Goal: Task Accomplishment & Management: Complete application form

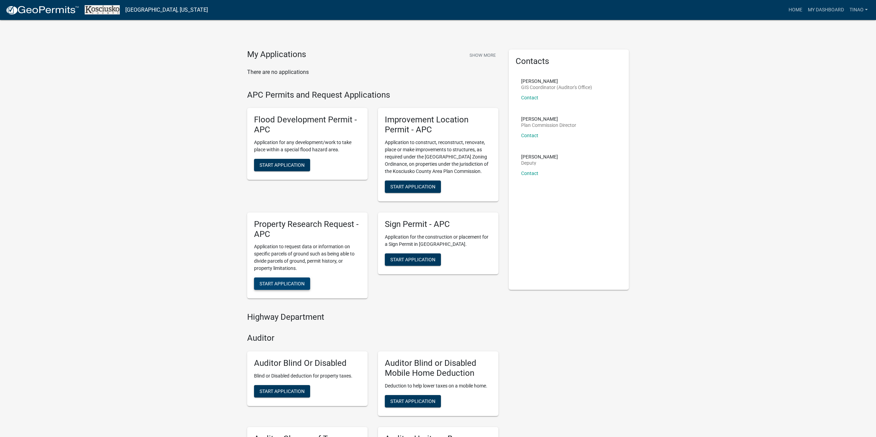
click at [289, 281] on span "Start Application" at bounding box center [281, 284] width 45 height 6
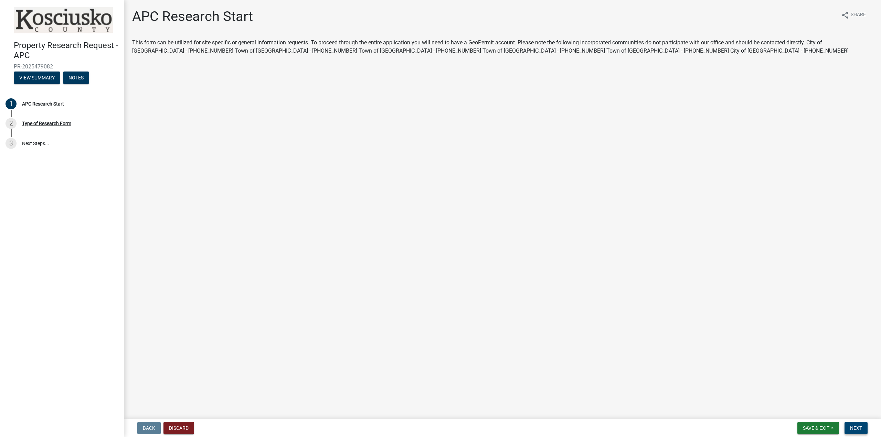
click at [860, 427] on span "Next" at bounding box center [856, 429] width 12 height 6
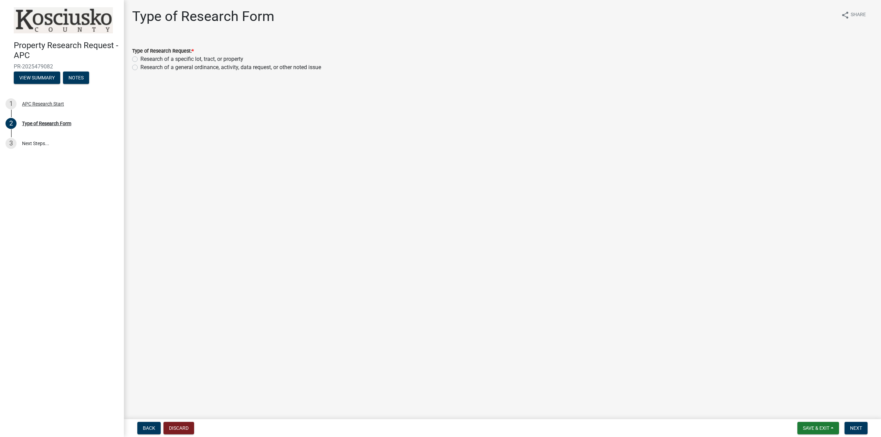
click at [140, 61] on label "Research of a specific lot, tract, or property" at bounding box center [191, 59] width 103 height 8
click at [140, 60] on input "Research of a specific lot, tract, or property" at bounding box center [142, 57] width 4 height 4
radio input "true"
click at [858, 427] on span "Next" at bounding box center [856, 429] width 12 height 6
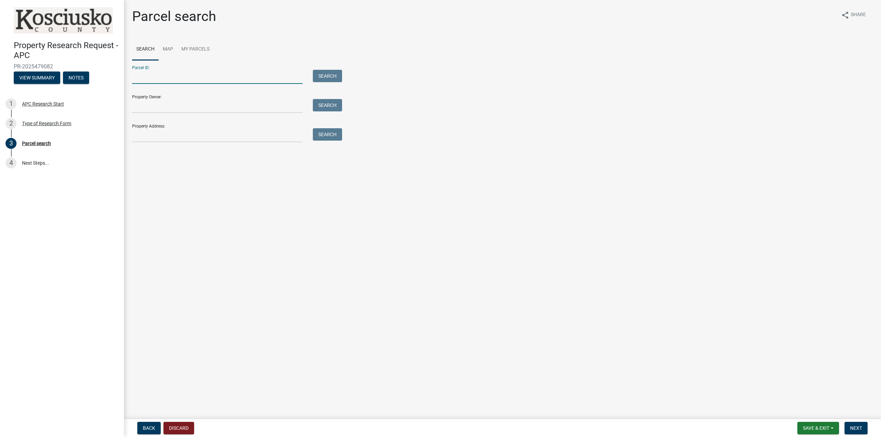
click at [147, 80] on input "Parcel ID:" at bounding box center [217, 77] width 170 height 14
click at [161, 75] on input "Parcel ID:" at bounding box center [217, 77] width 170 height 14
paste input "011-075- 007.A"
type input "011-075- 007.A"
click at [322, 74] on button "Search" at bounding box center [327, 76] width 29 height 12
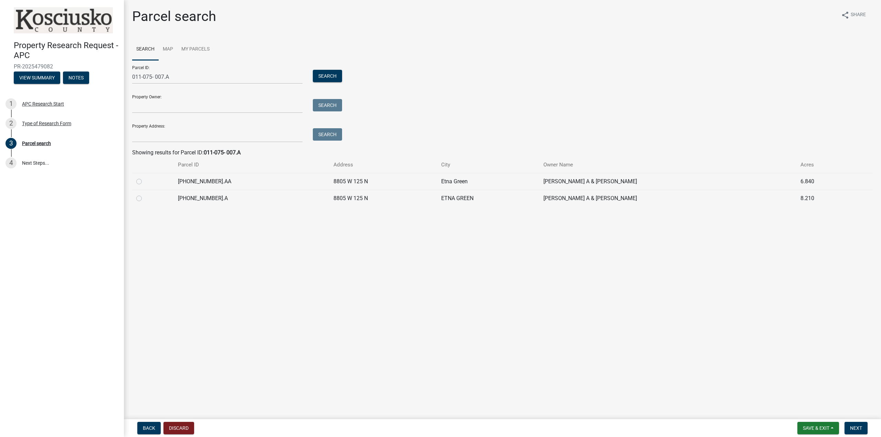
click at [145, 194] on label at bounding box center [145, 194] width 0 height 0
click at [145, 199] on input "radio" at bounding box center [147, 196] width 4 height 4
radio input "true"
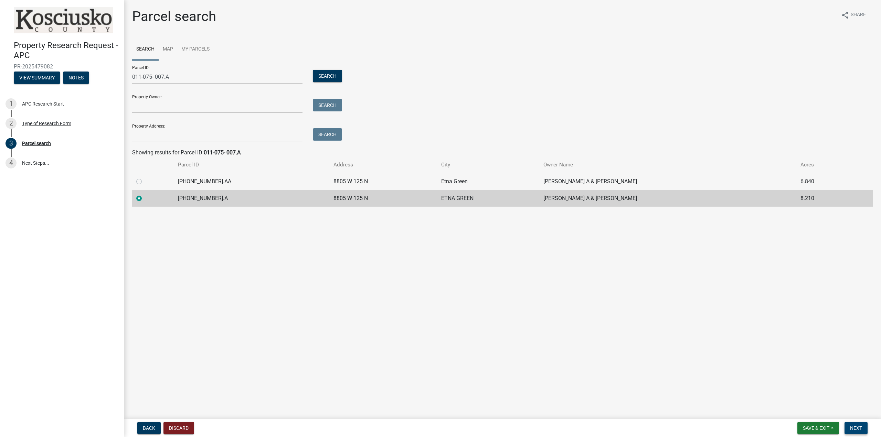
click at [858, 427] on span "Next" at bounding box center [856, 429] width 12 height 6
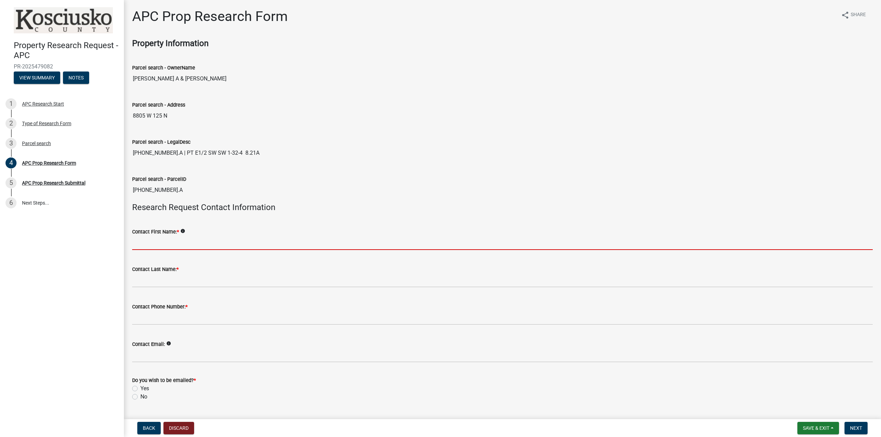
drag, startPoint x: 181, startPoint y: 242, endPoint x: 181, endPoint y: 234, distance: 8.3
click at [181, 243] on input "Contact First Name: *" at bounding box center [502, 243] width 741 height 14
type input "[PERSON_NAME]"
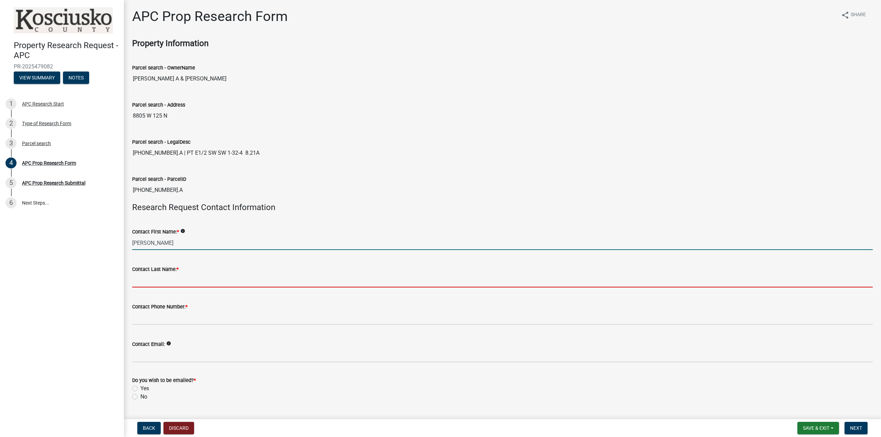
type input "[PERSON_NAME]"
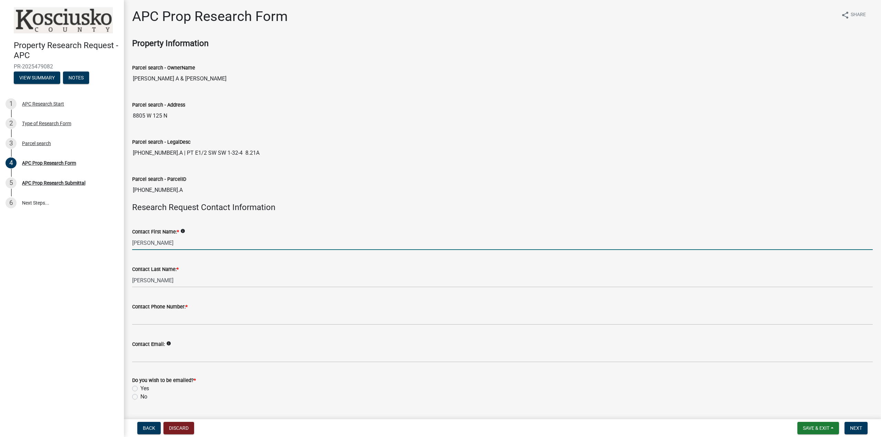
type input "5742691148"
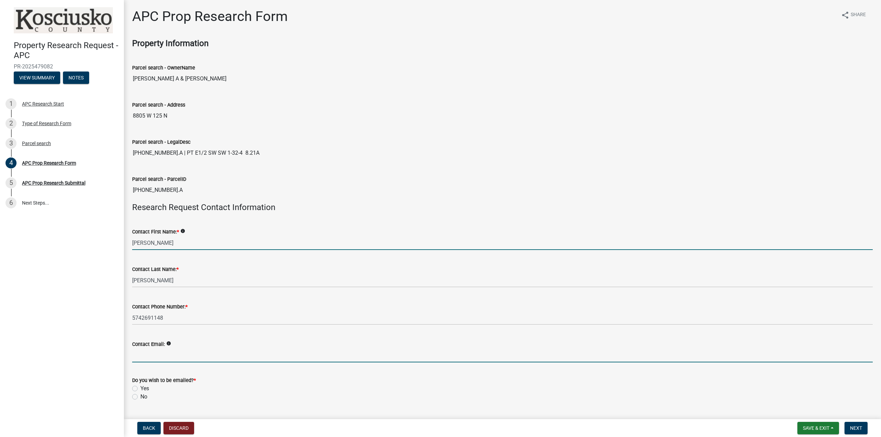
type input "[EMAIL_ADDRESS][DOMAIN_NAME]"
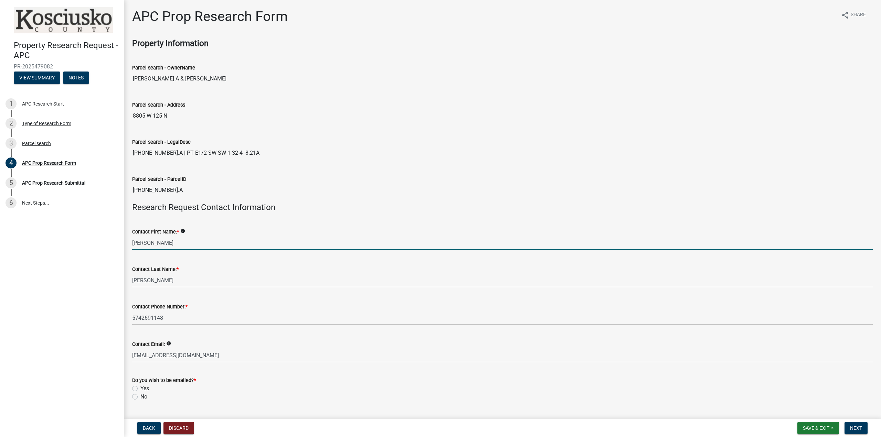
type input "902 S 325 E"
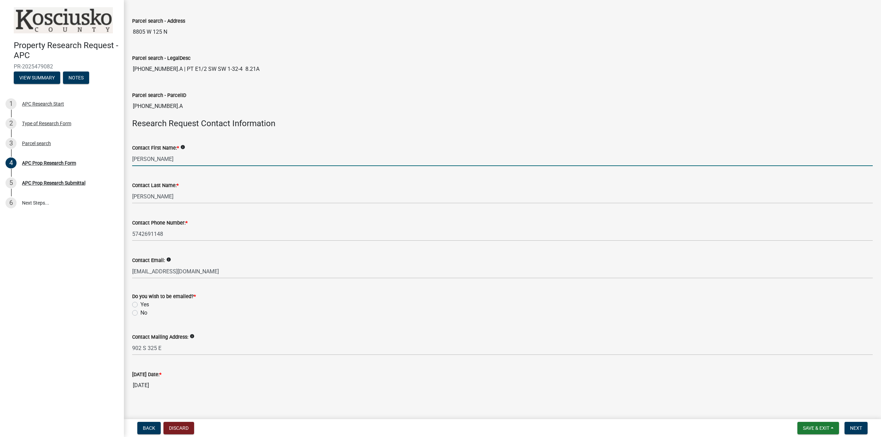
scroll to position [92, 0]
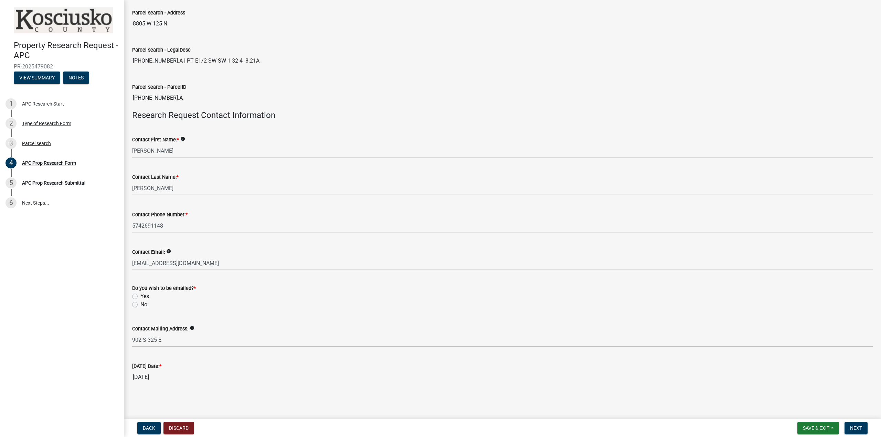
click at [140, 297] on label "Yes" at bounding box center [144, 297] width 9 height 8
click at [140, 297] on input "Yes" at bounding box center [142, 295] width 4 height 4
radio input "true"
click at [861, 427] on span "Next" at bounding box center [856, 429] width 12 height 6
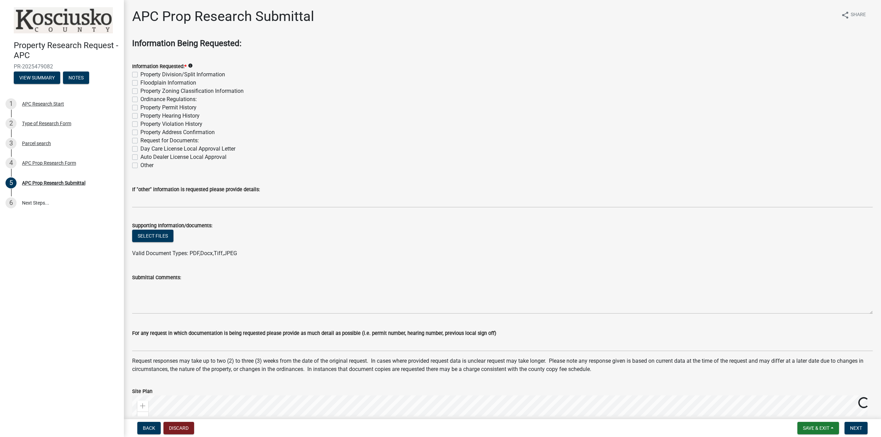
click at [140, 75] on label "Property Division/Split Information" at bounding box center [182, 75] width 85 height 8
click at [140, 75] on input "Property Division/Split Information" at bounding box center [142, 73] width 4 height 4
checkbox input "true"
checkbox input "false"
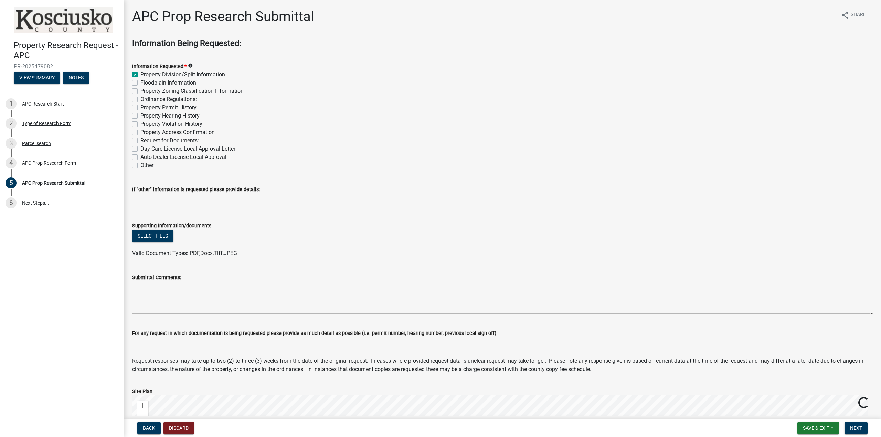
checkbox input "false"
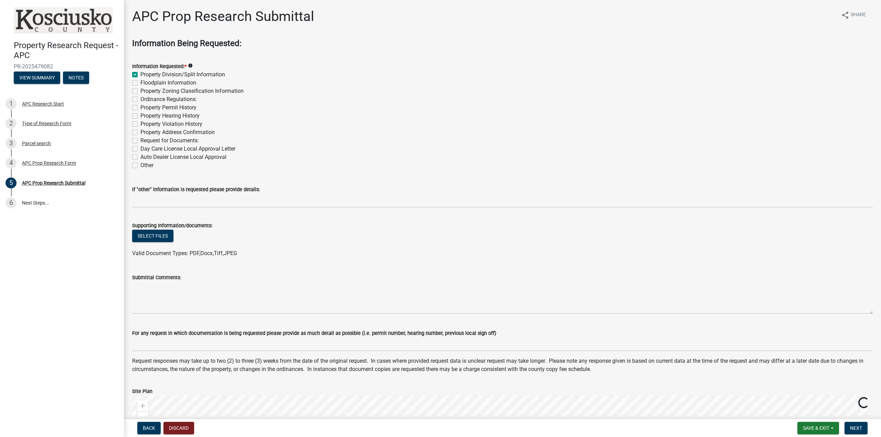
checkbox input "false"
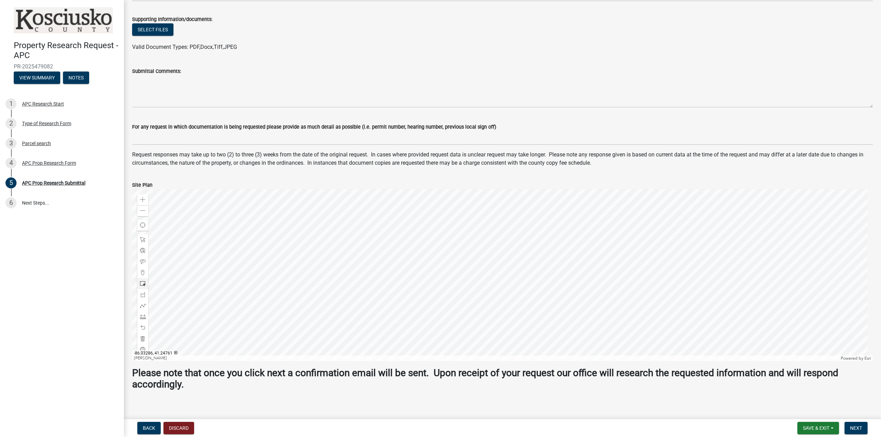
scroll to position [213, 0]
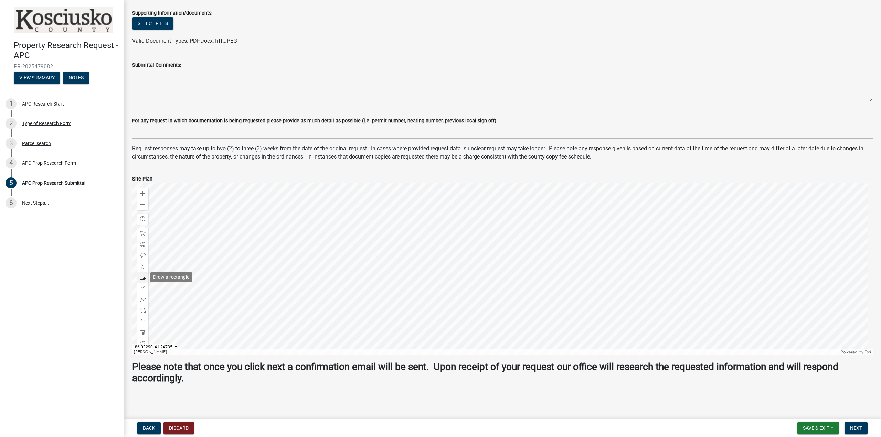
click at [144, 278] on span at bounding box center [143, 278] width 6 height 6
click at [512, 311] on div at bounding box center [502, 269] width 741 height 172
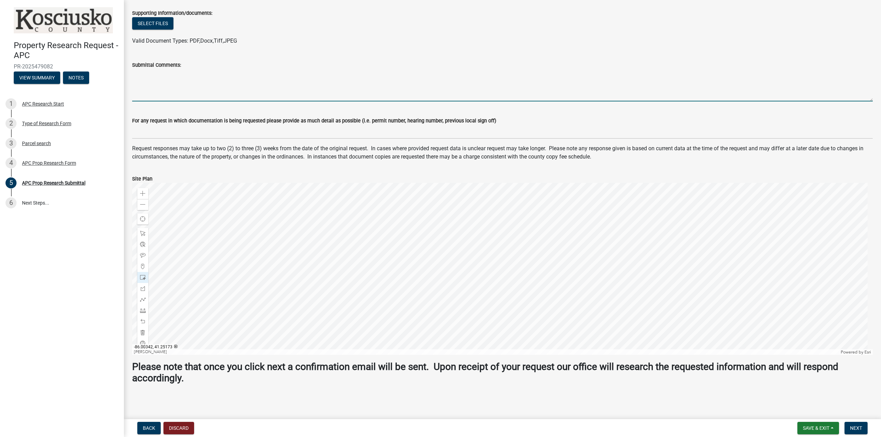
click at [160, 92] on textarea "Submittal Comments:" at bounding box center [502, 85] width 741 height 32
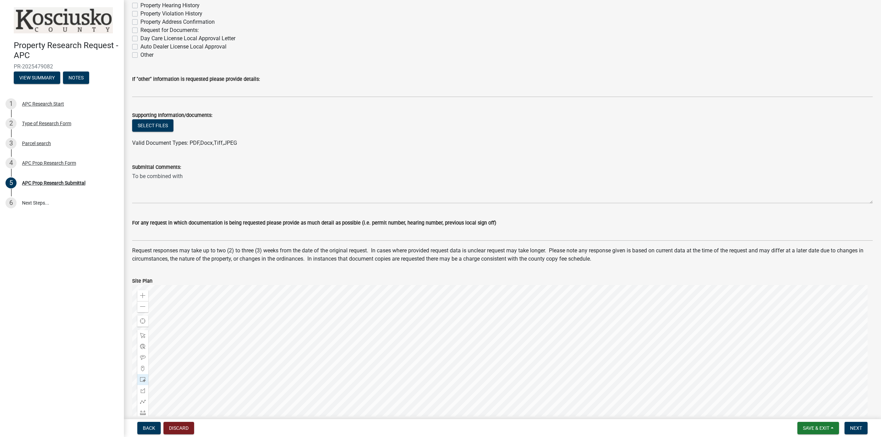
scroll to position [6, 0]
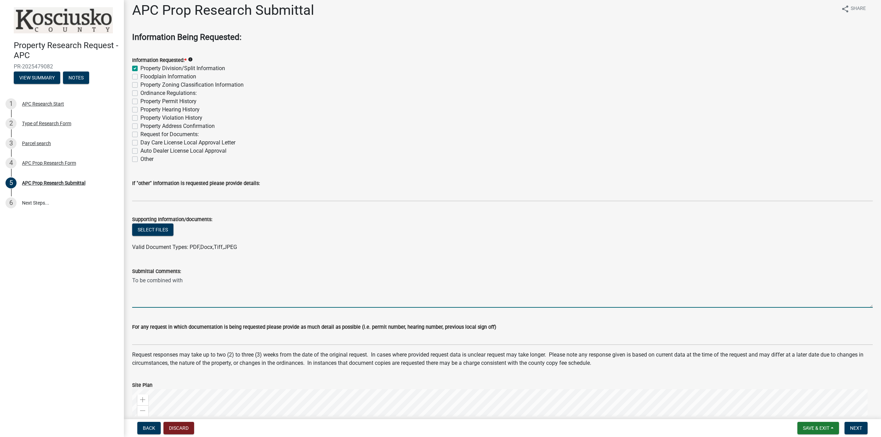
click at [199, 283] on textarea "To be combined with" at bounding box center [502, 292] width 741 height 32
paste textarea "8753 W 125 N ETNA GREEN"
click at [184, 279] on textarea "To be combined with 8753 W 125 N ETNA GREEN" at bounding box center [502, 292] width 741 height 32
click at [134, 300] on textarea "To be combined with 8753 W 125 N ETNA GREEN" at bounding box center [502, 292] width 741 height 32
paste textarea "[PHONE_NUMBER].C"
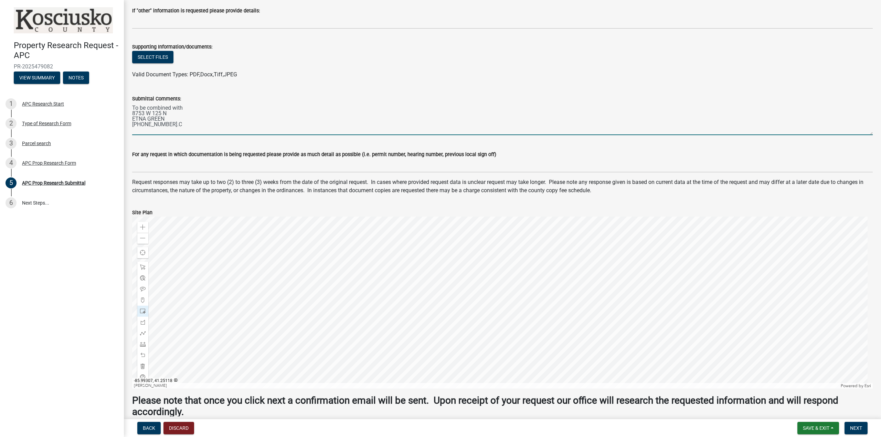
scroll to position [213, 0]
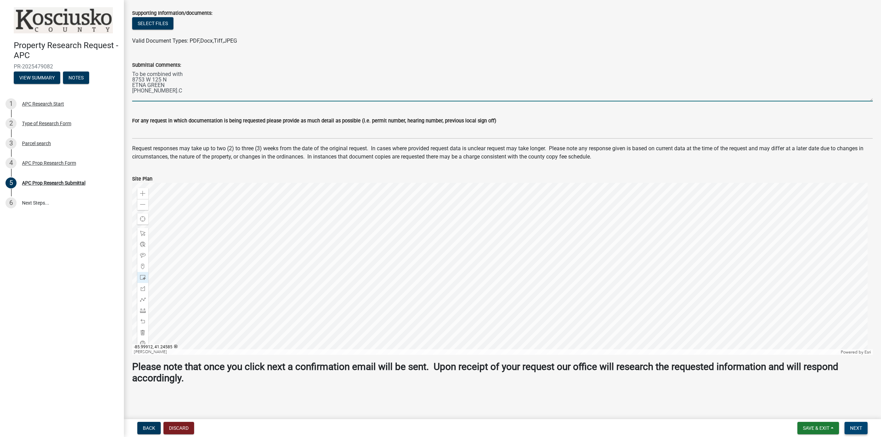
type textarea "To be combined with 8753 W 125 N ETNA GREEN [PHONE_NUMBER].C"
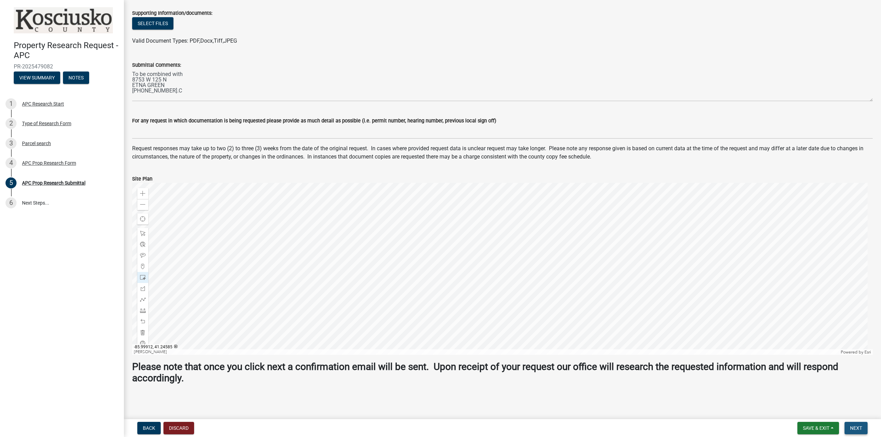
click at [860, 427] on span "Next" at bounding box center [856, 429] width 12 height 6
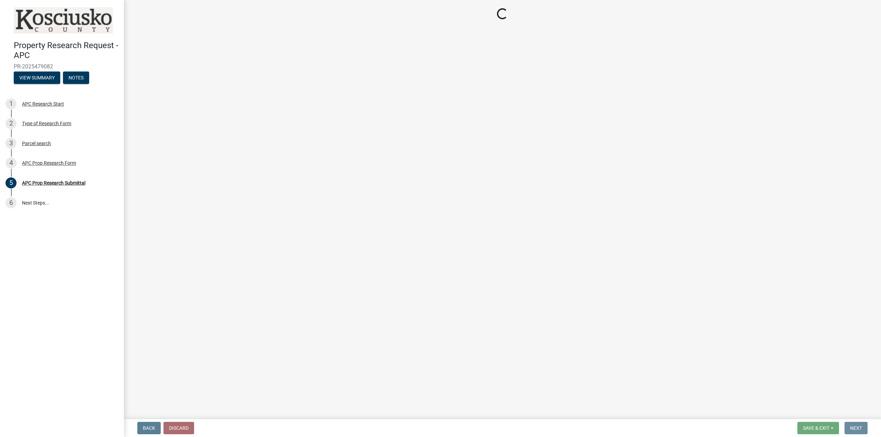
scroll to position [0, 0]
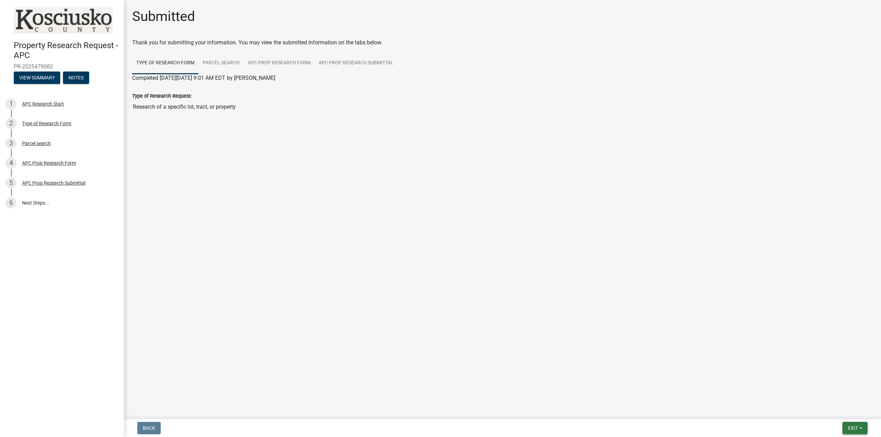
click at [856, 426] on span "Exit" at bounding box center [853, 429] width 10 height 6
click at [843, 392] on button "Save" at bounding box center [840, 394] width 55 height 17
